Goal: Check status: Check status

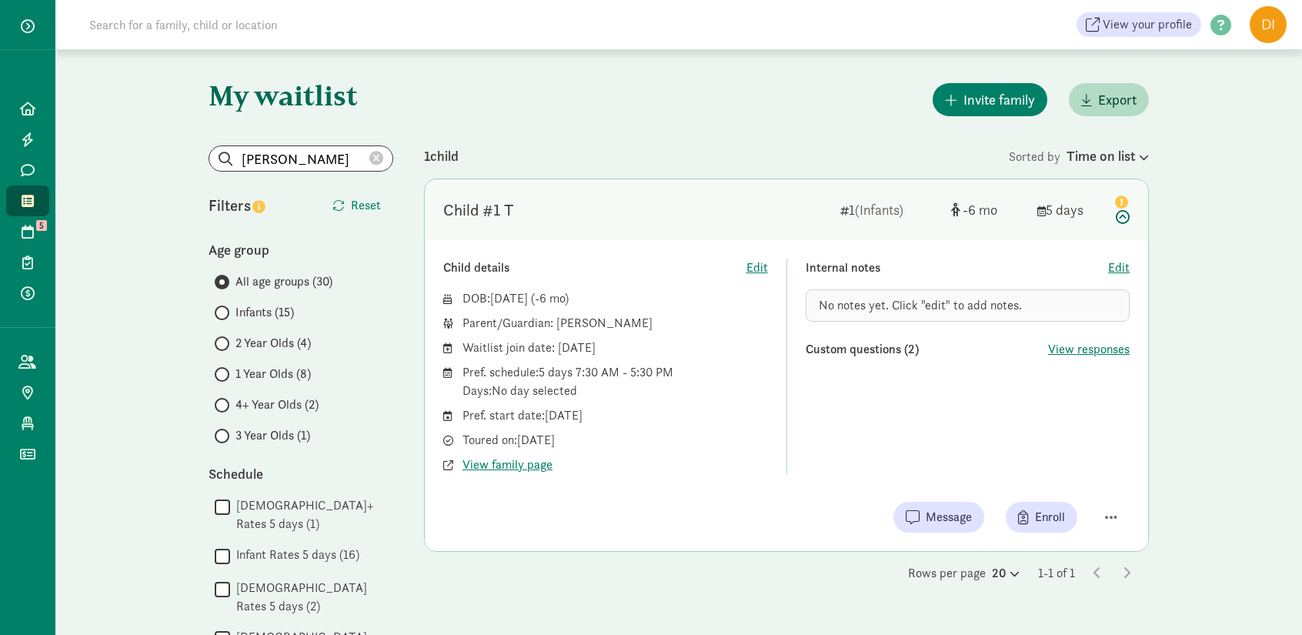
scroll to position [72, 0]
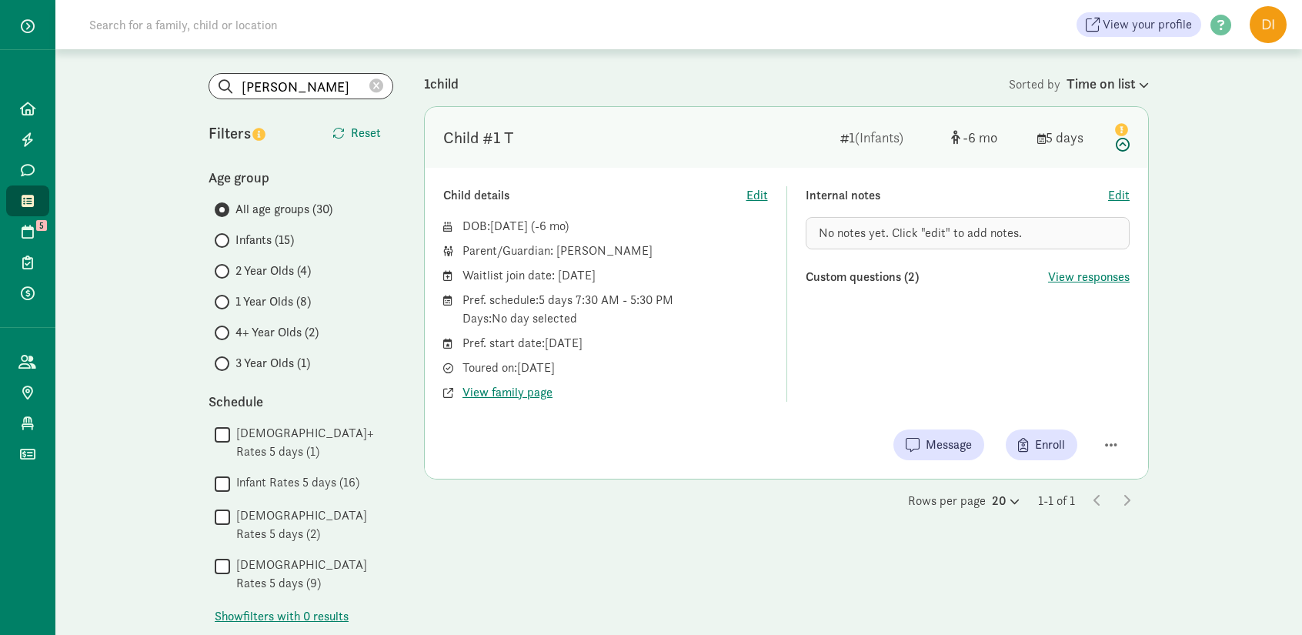
click at [626, 346] on div "Pref. start date: [DATE]" at bounding box center [616, 343] width 306 height 18
drag, startPoint x: 622, startPoint y: 253, endPoint x: 556, endPoint y: 254, distance: 65.4
click at [556, 254] on div "Parent/Guardian: [PERSON_NAME]" at bounding box center [616, 251] width 306 height 18
copy div "[PERSON_NAME]"
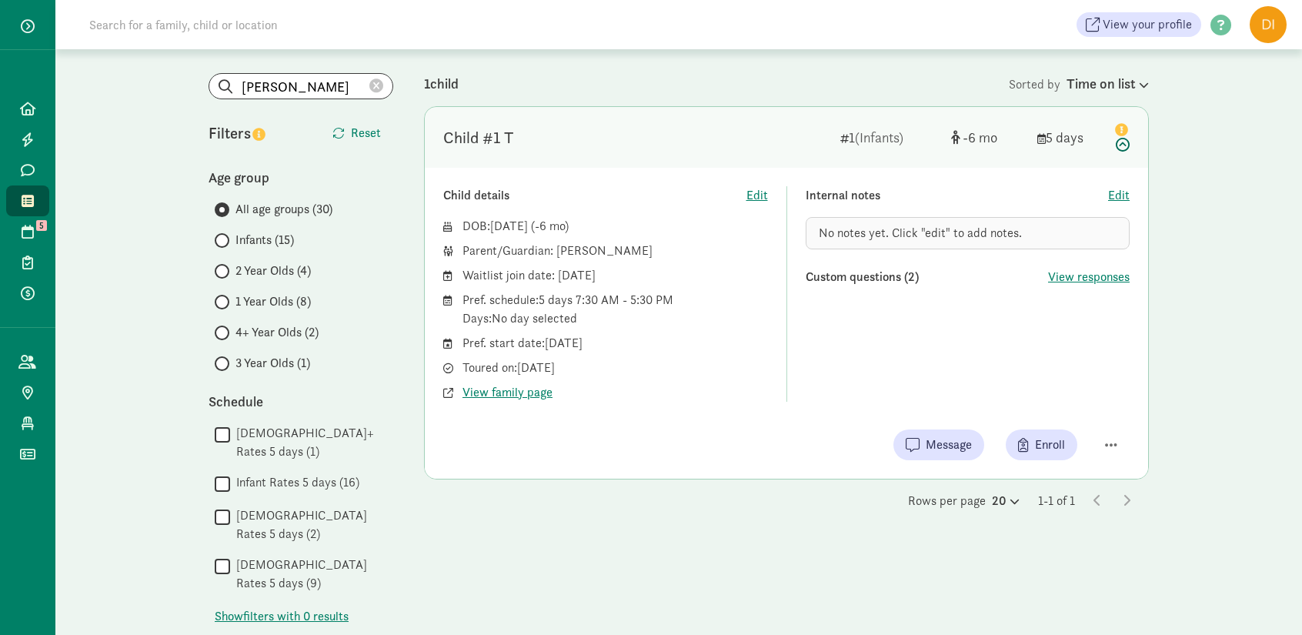
click at [623, 276] on div "Waitlist join date: [DATE]" at bounding box center [616, 275] width 306 height 18
drag, startPoint x: 553, startPoint y: 222, endPoint x: 496, endPoint y: 224, distance: 57.0
click at [496, 224] on span "[DATE]" at bounding box center [509, 226] width 38 height 16
copy span "[DATE]"
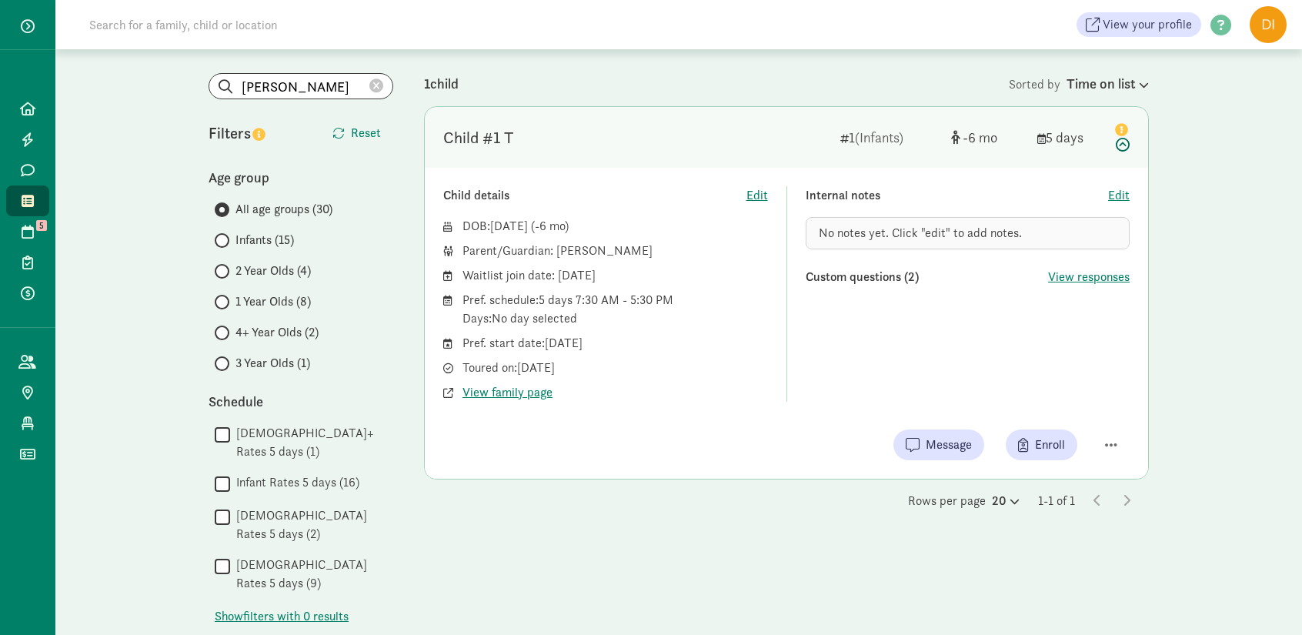
drag, startPoint x: 634, startPoint y: 276, endPoint x: 589, endPoint y: 270, distance: 45.7
click at [589, 270] on div "Waitlist join date: [DATE]" at bounding box center [616, 275] width 306 height 18
drag, startPoint x: 617, startPoint y: 346, endPoint x: 545, endPoint y: 346, distance: 72.3
click at [545, 346] on div "Pref. start date: [DATE]" at bounding box center [616, 343] width 306 height 18
copy div "[DATE]"
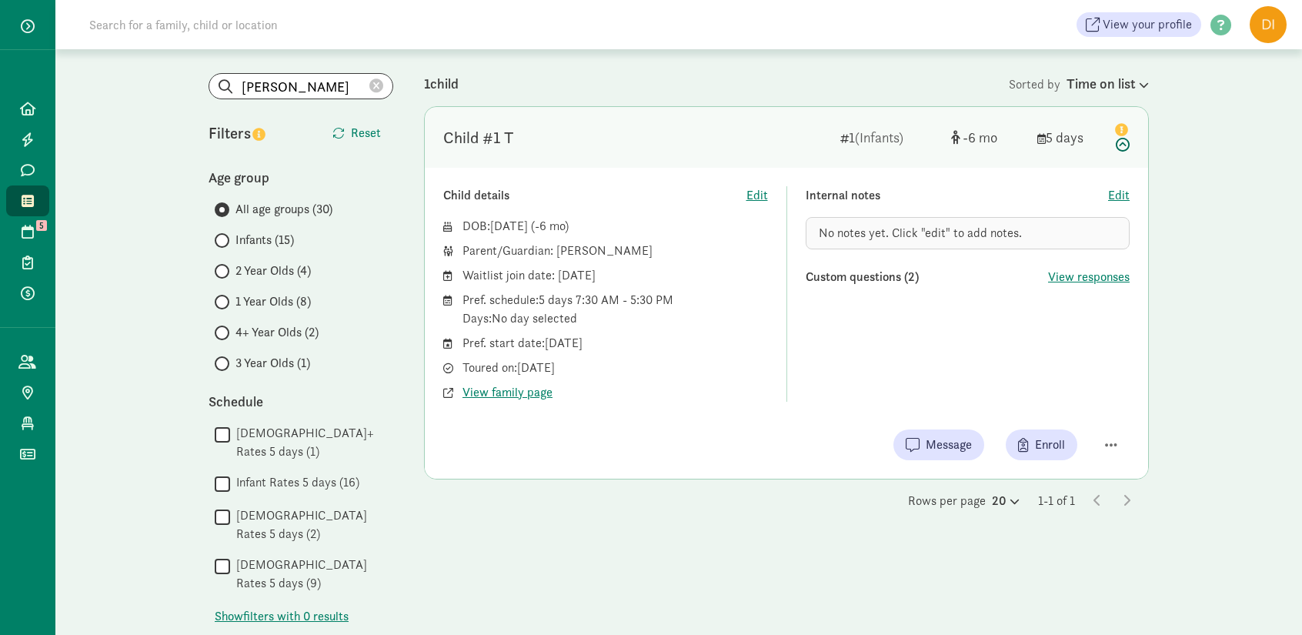
click at [376, 87] on icon at bounding box center [376, 86] width 14 height 14
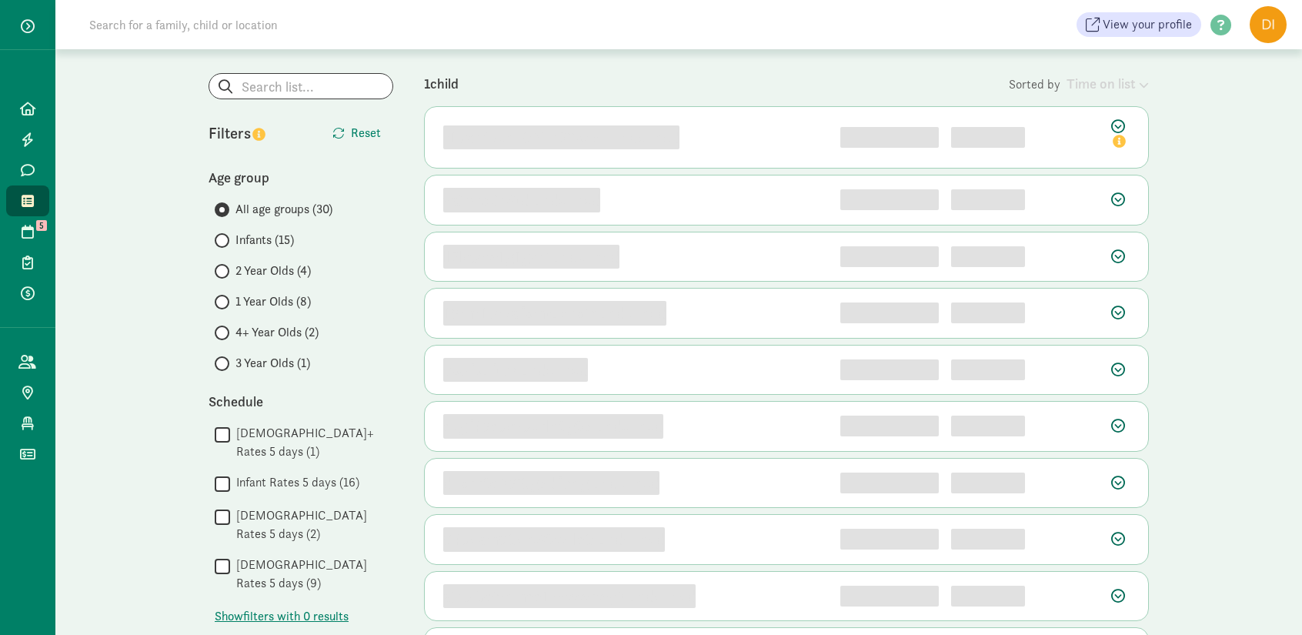
scroll to position [0, 0]
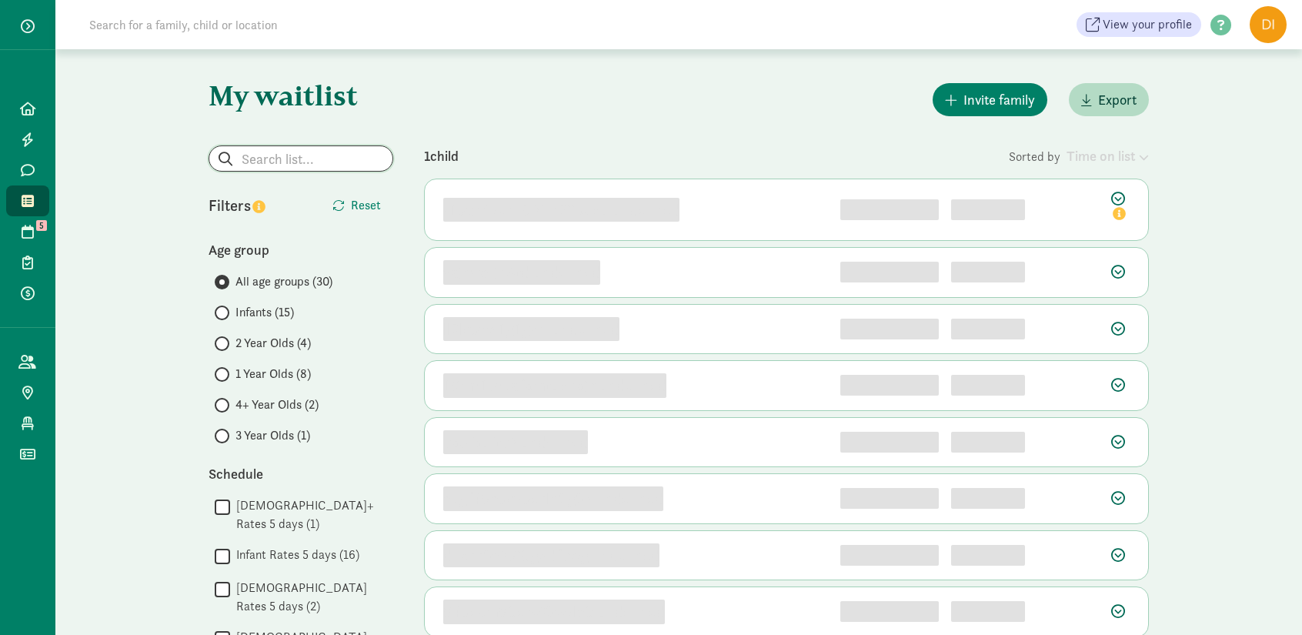
click at [315, 162] on input "search" at bounding box center [300, 158] width 183 height 25
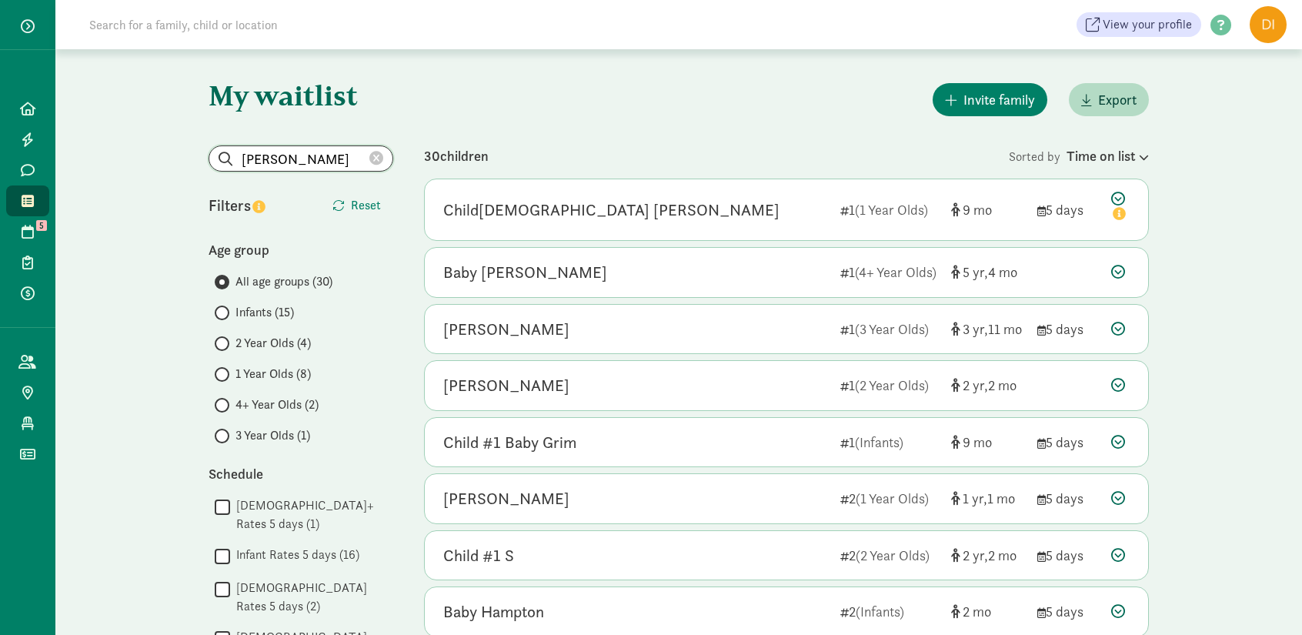
drag, startPoint x: 307, startPoint y: 164, endPoint x: 231, endPoint y: 159, distance: 76.4
click at [231, 159] on input "[PERSON_NAME]" at bounding box center [300, 158] width 183 height 25
type input "k"
type input "l"
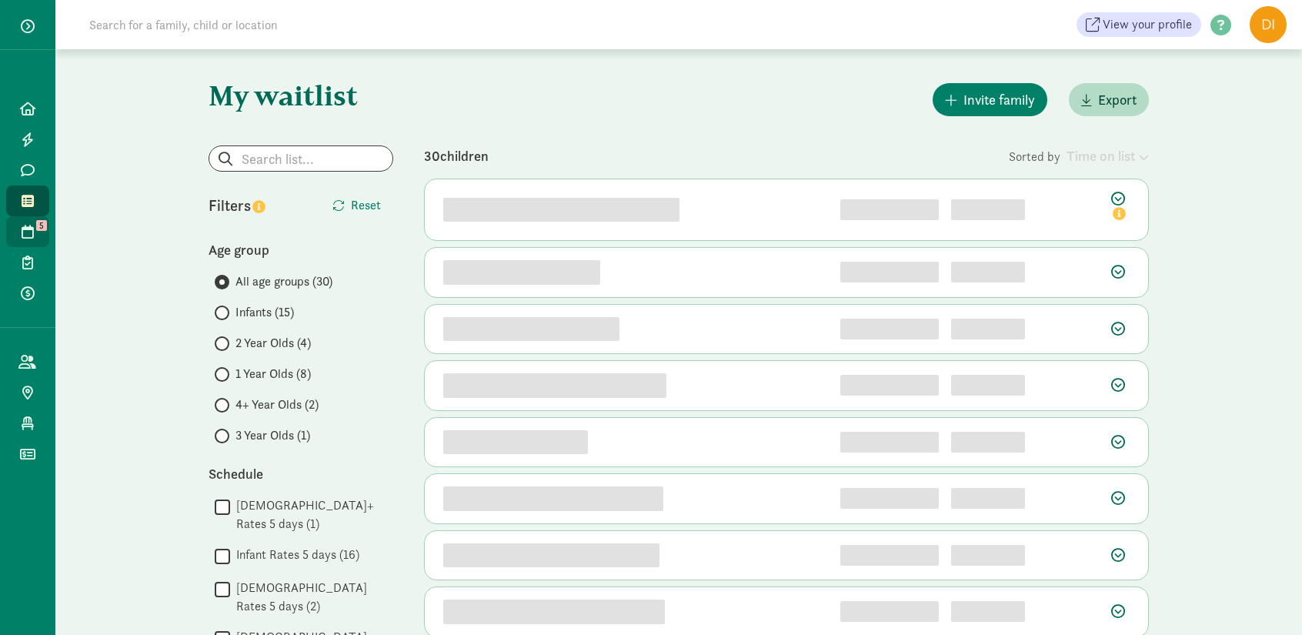
click at [27, 235] on icon at bounding box center [28, 232] width 12 height 14
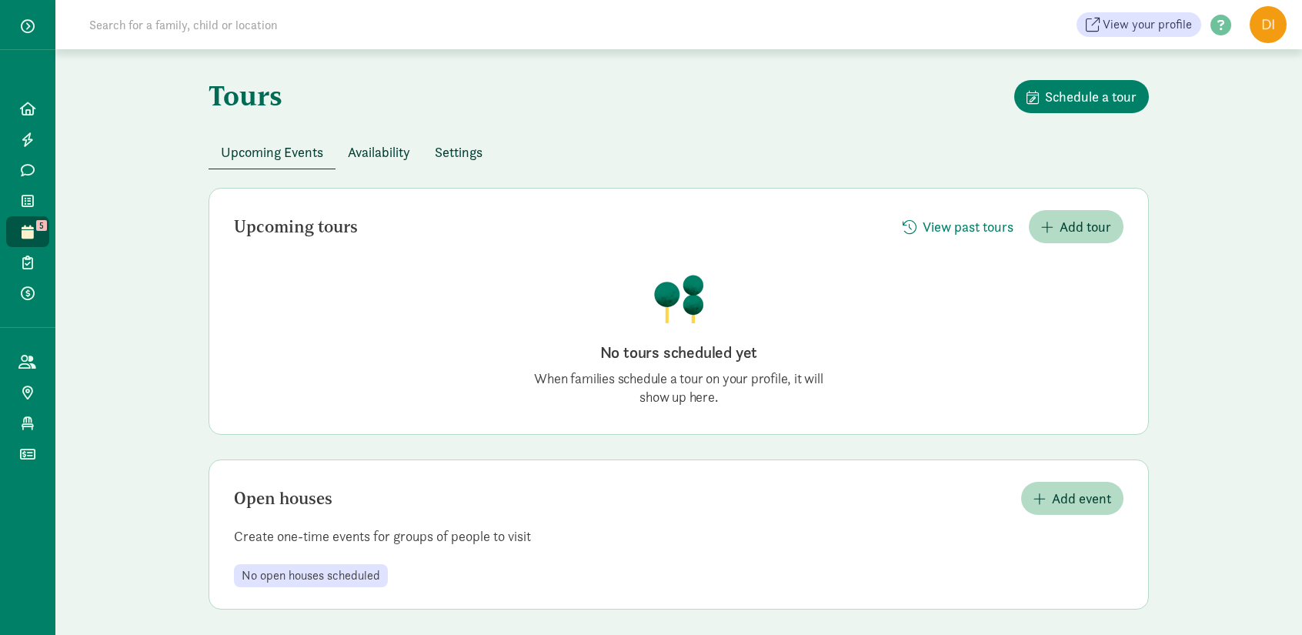
click at [371, 159] on span "Availability" at bounding box center [379, 152] width 62 height 21
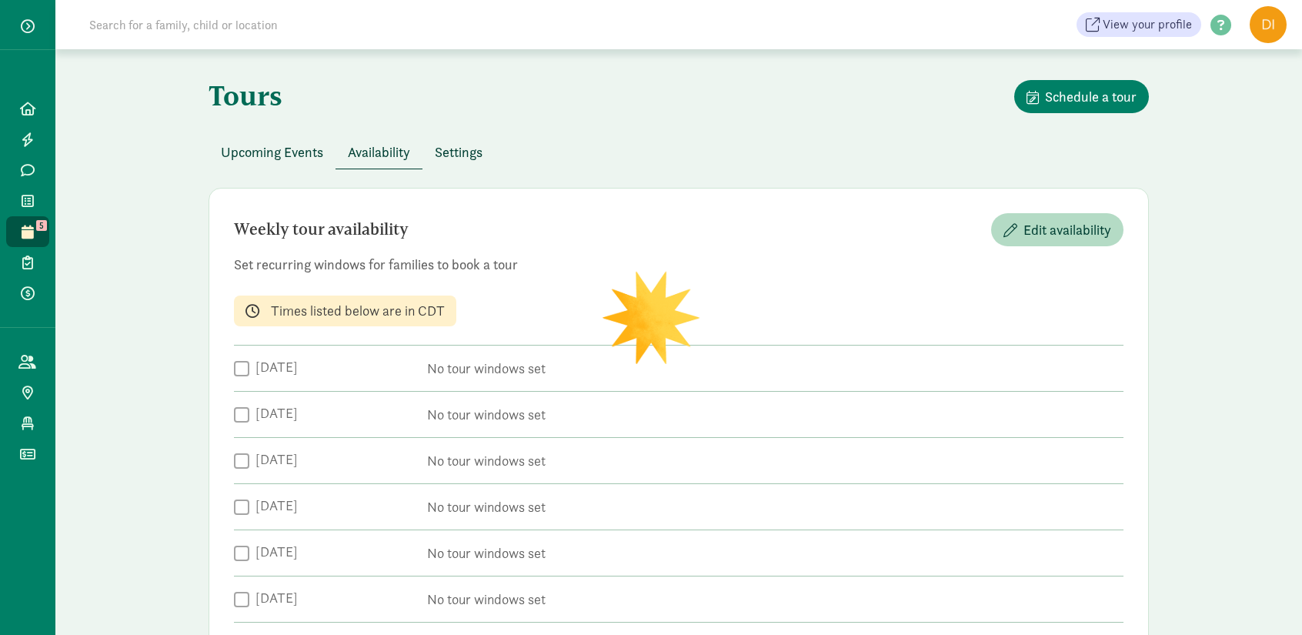
click at [161, 32] on input at bounding box center [296, 24] width 432 height 31
type input "la"
checkbox input "true"
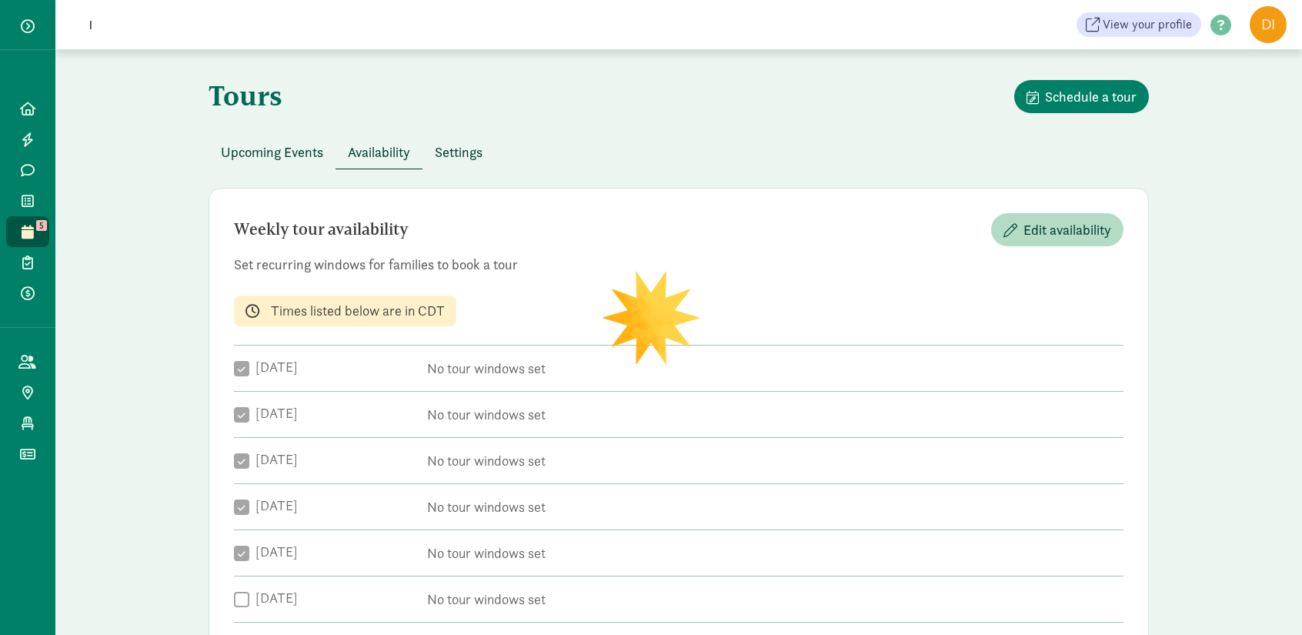
checkbox input "true"
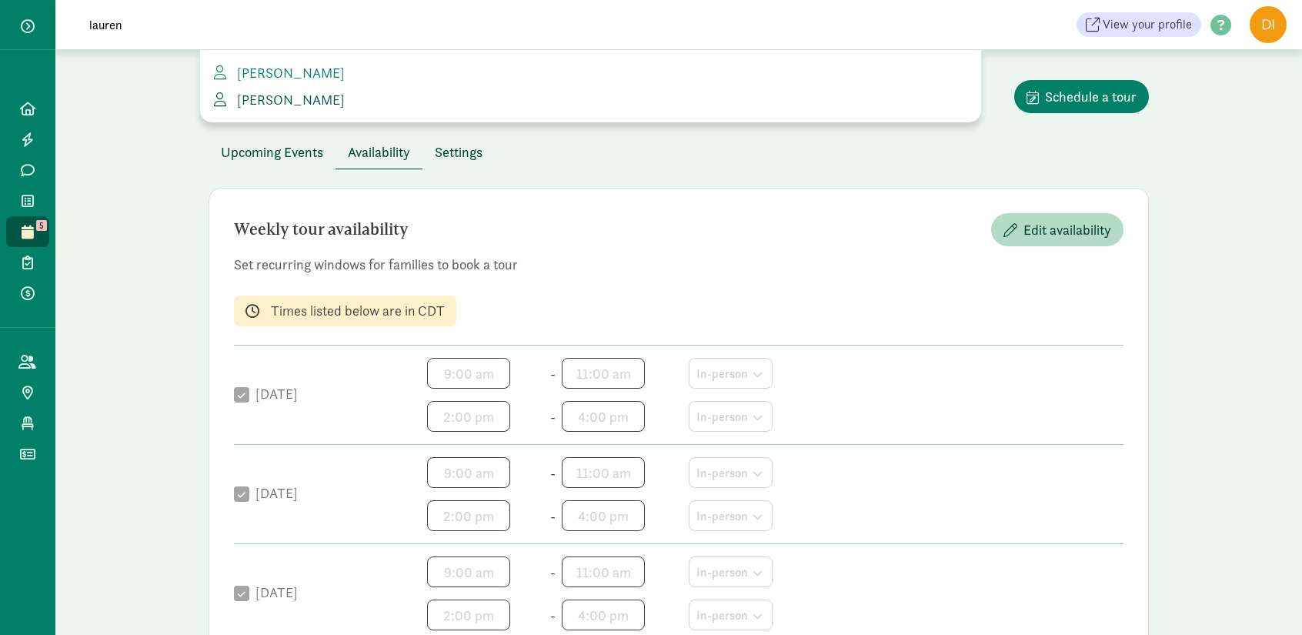
type input "lauren"
click at [308, 109] on link "Lauren Stark" at bounding box center [590, 99] width 757 height 21
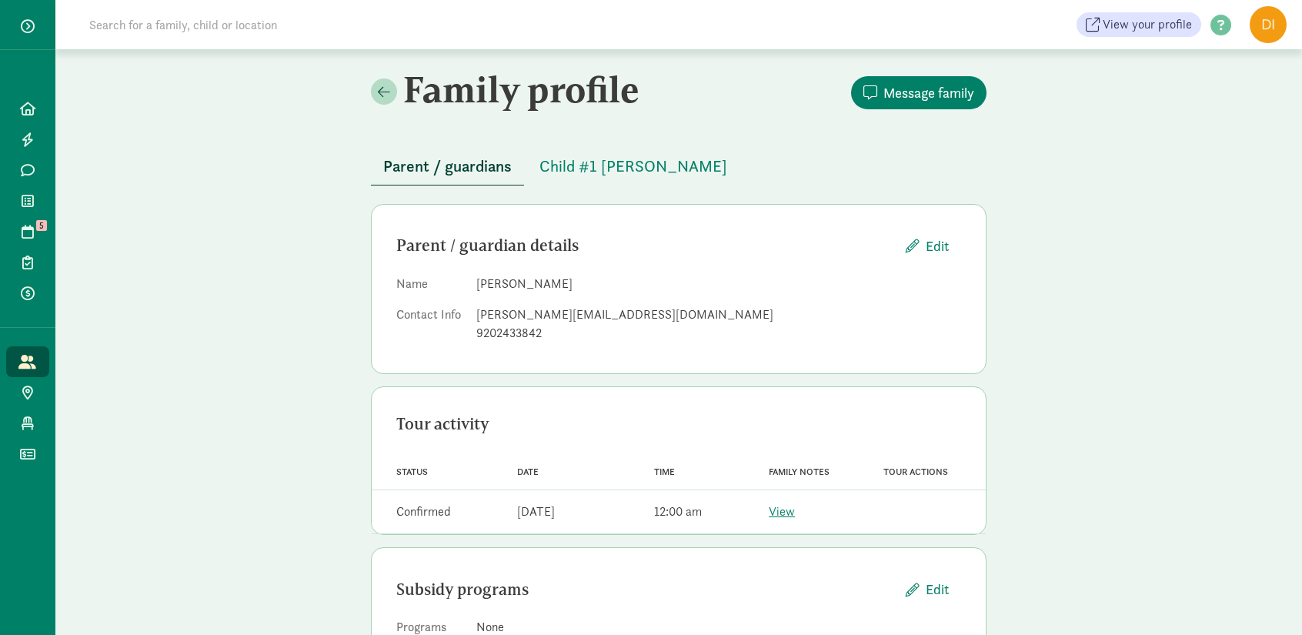
click at [319, 2] on div "View your profile HELP CENTER Welcome to the Kinside Help Center! Click the lin…" at bounding box center [678, 24] width 1247 height 49
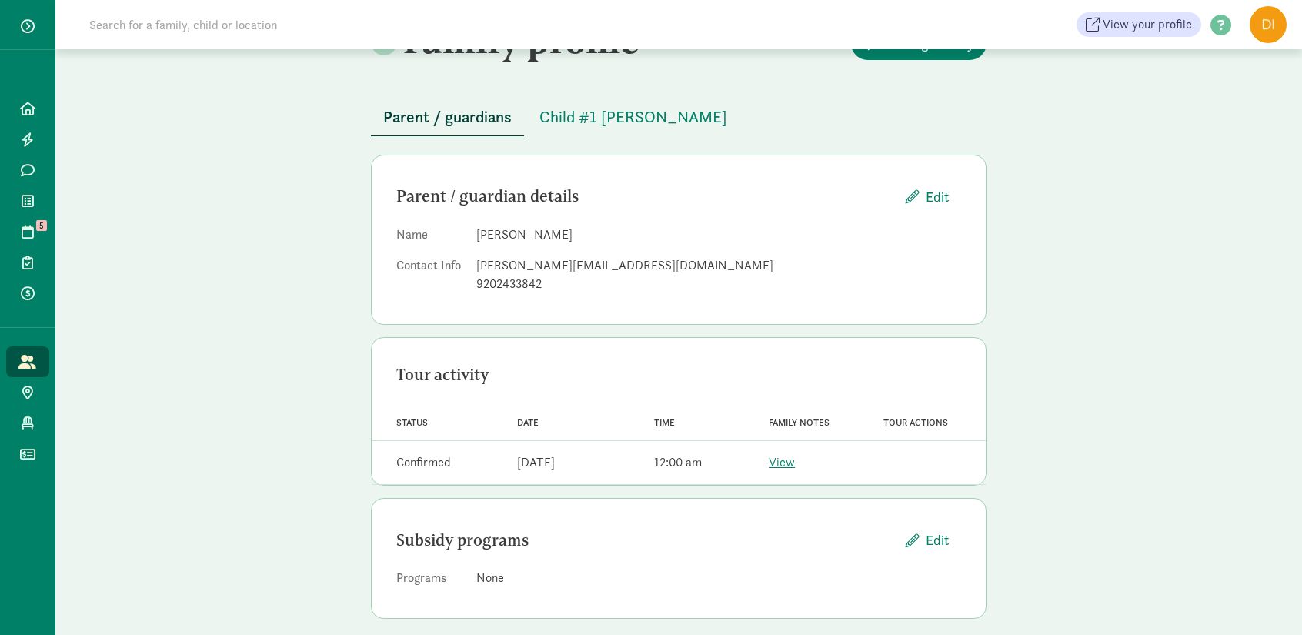
scroll to position [63, 0]
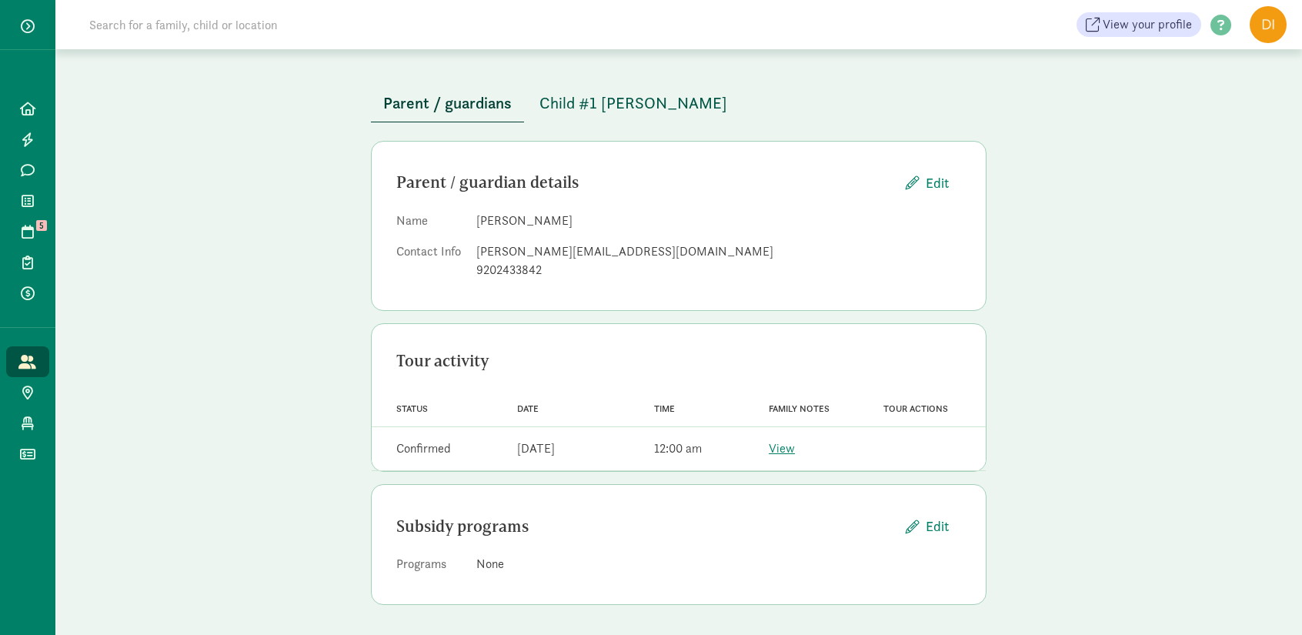
click at [575, 102] on span "Child #1 [PERSON_NAME]" at bounding box center [633, 103] width 188 height 25
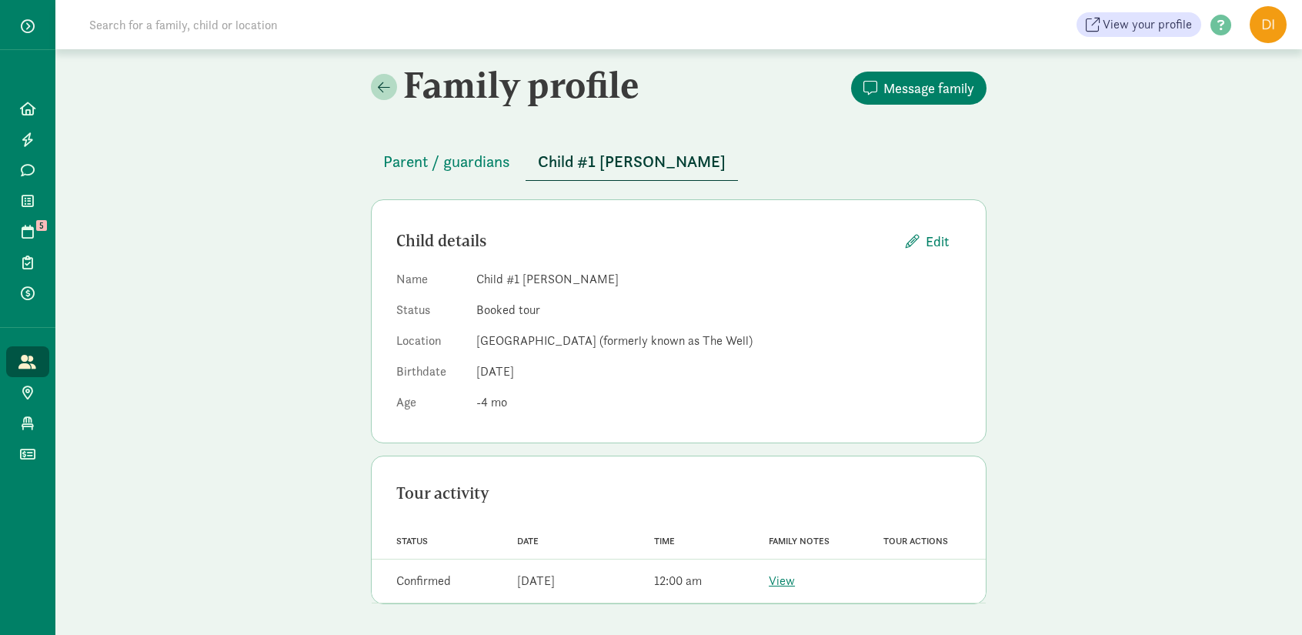
scroll to position [4, 0]
drag, startPoint x: 547, startPoint y: 379, endPoint x: 476, endPoint y: 376, distance: 70.8
click at [476, 376] on dd "[DATE]" at bounding box center [718, 372] width 485 height 18
copy span "[DATE]"
click at [449, 169] on span "Parent / guardians" at bounding box center [446, 162] width 127 height 25
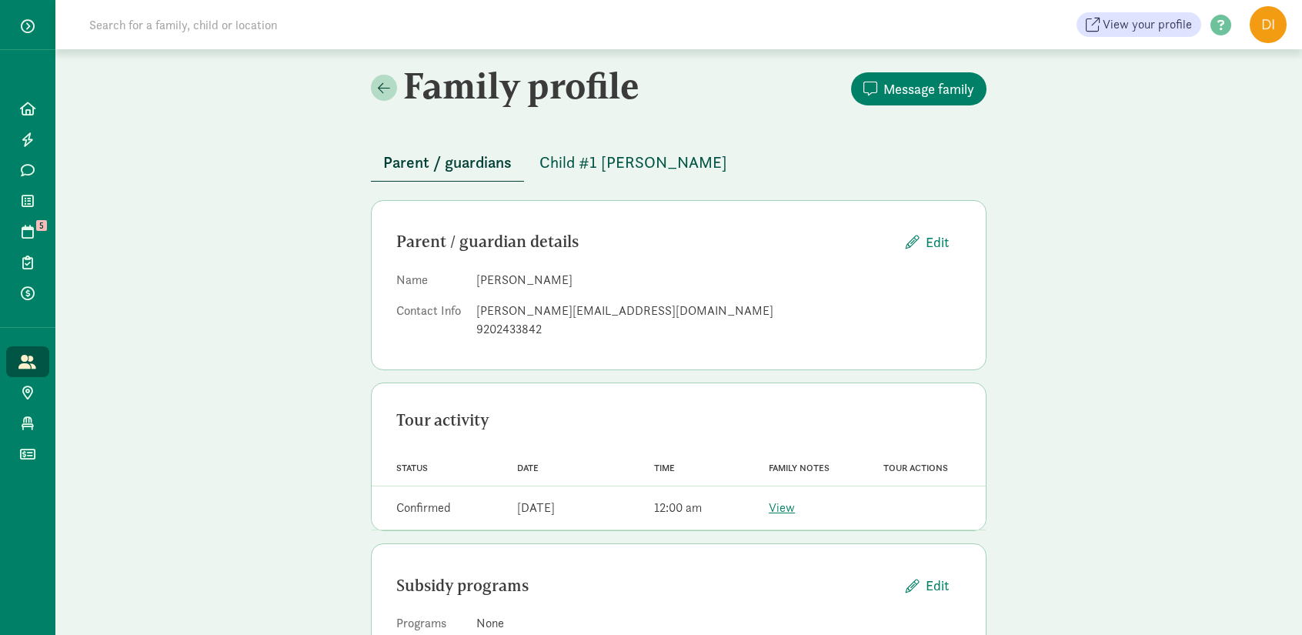
click at [550, 169] on span "Child #1 [PERSON_NAME]" at bounding box center [633, 162] width 188 height 25
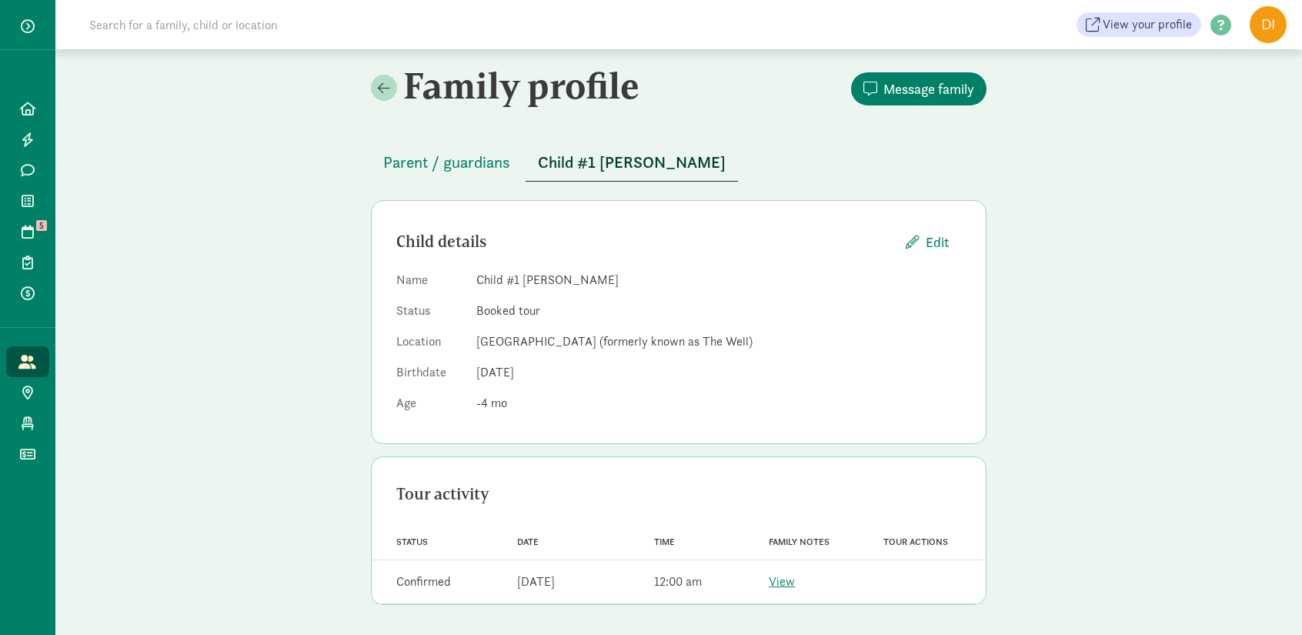
click at [777, 569] on div "Family notes View" at bounding box center [807, 581] width 115 height 31
click at [773, 589] on div "View" at bounding box center [782, 582] width 26 height 18
click at [783, 583] on link "View" at bounding box center [782, 581] width 26 height 16
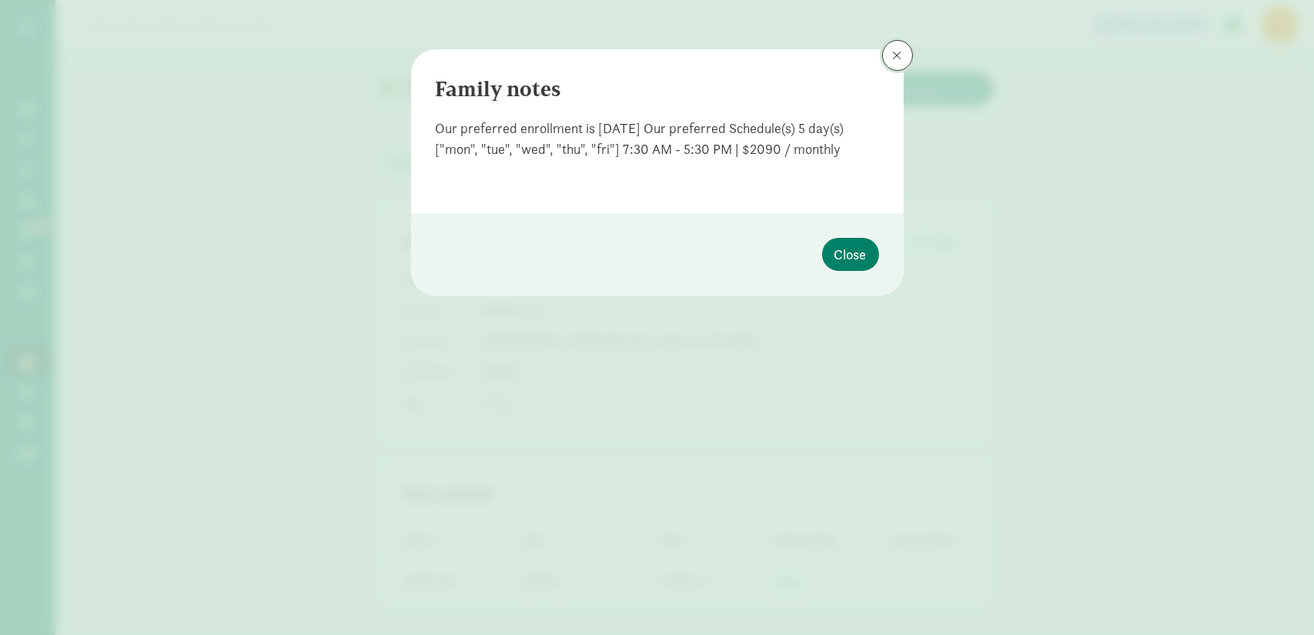
click at [895, 69] on button at bounding box center [897, 55] width 31 height 31
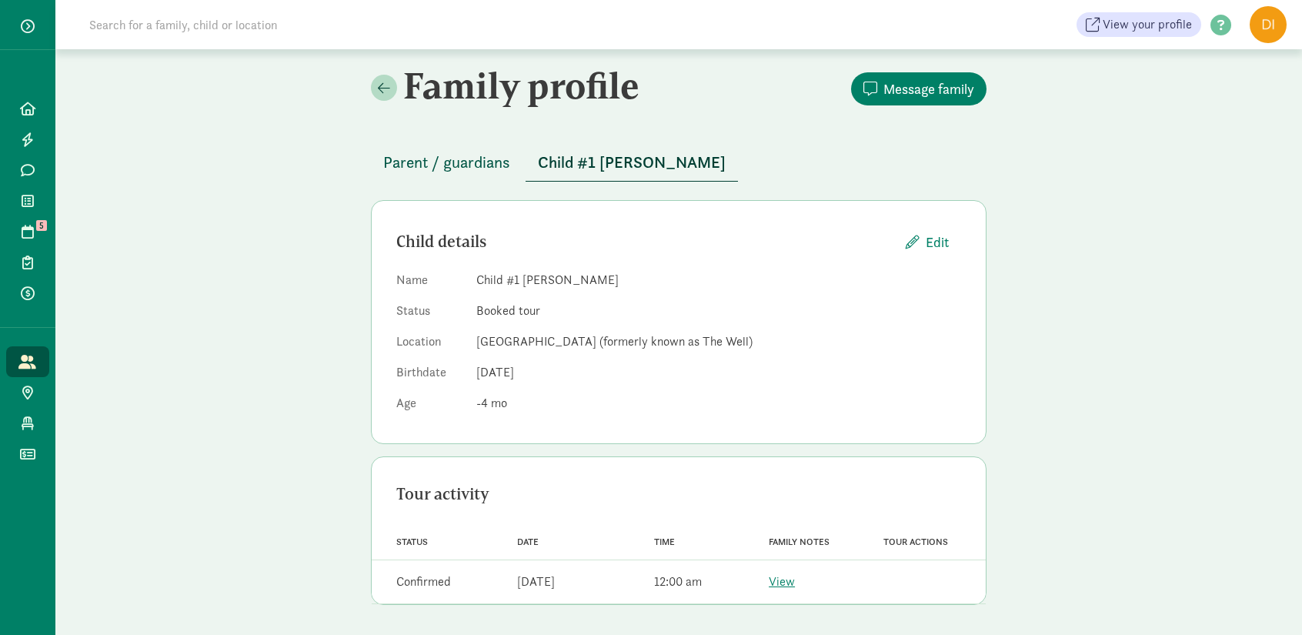
click at [463, 169] on span "Parent / guardians" at bounding box center [446, 162] width 127 height 25
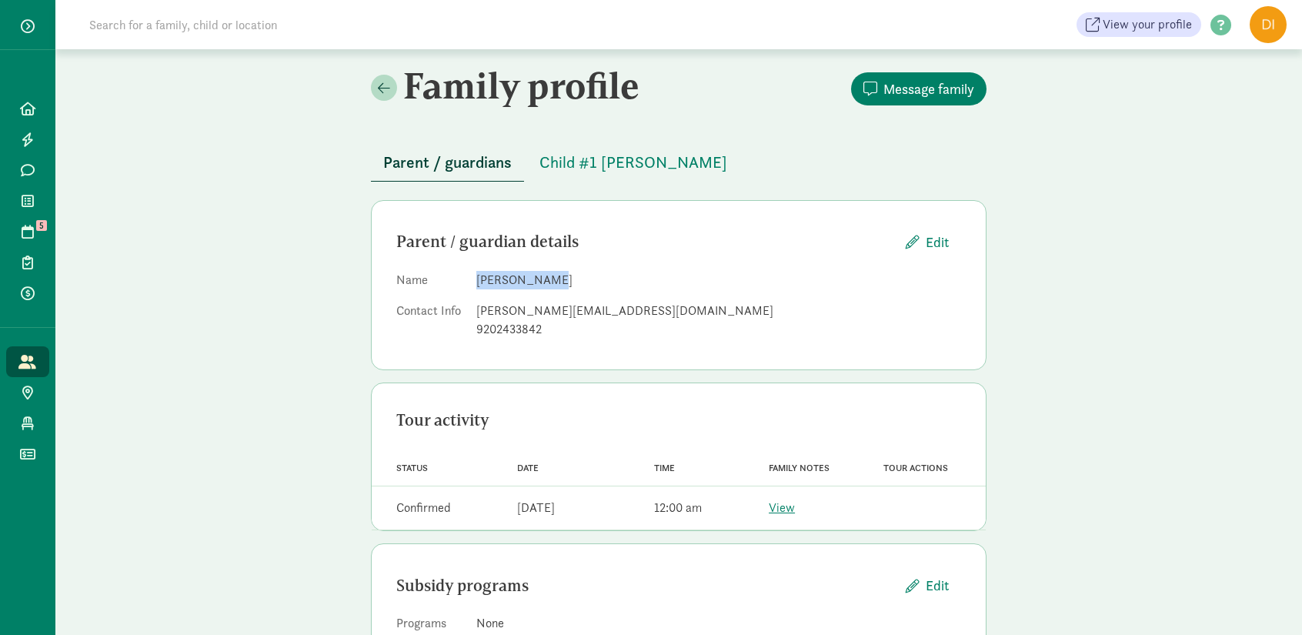
drag, startPoint x: 542, startPoint y: 279, endPoint x: 474, endPoint y: 282, distance: 67.8
click at [474, 282] on dl "Name Lauren Stark Contact Info stark.laurenm@gmail.com 9202433842" at bounding box center [678, 308] width 565 height 74
copy dd "Lauren Stark"
